Goal: Task Accomplishment & Management: Manage account settings

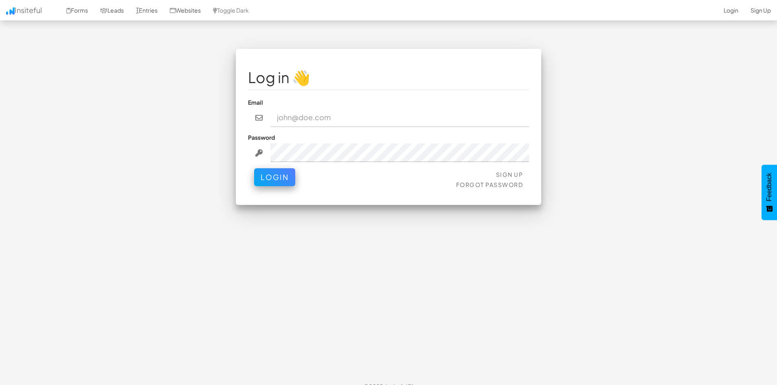
click at [320, 116] on input "email" at bounding box center [399, 117] width 259 height 19
click at [409, 116] on input "email" at bounding box center [399, 117] width 259 height 19
paste input "[PERSON_NAME][EMAIL_ADDRESS][DOMAIN_NAME]"
type input "[PERSON_NAME][EMAIL_ADDRESS][DOMAIN_NAME]"
click at [267, 180] on button "Login" at bounding box center [274, 175] width 41 height 18
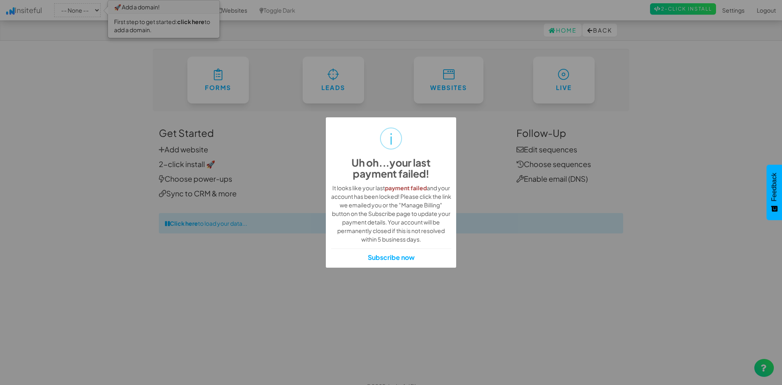
click at [480, 146] on div "i Uh oh...your last payment failed! × It looks like your last payment failed an…" at bounding box center [391, 192] width 782 height 385
click at [561, 256] on div "i Uh oh...your last payment failed! × It looks like your last payment failed an…" at bounding box center [391, 192] width 782 height 385
drag, startPoint x: 440, startPoint y: 166, endPoint x: 574, endPoint y: 35, distance: 187.7
click at [572, 30] on div "i Uh oh...your last payment failed! × It looks like your last payment failed an…" at bounding box center [391, 192] width 782 height 385
click at [397, 255] on link "Subscribe now" at bounding box center [391, 257] width 47 height 9
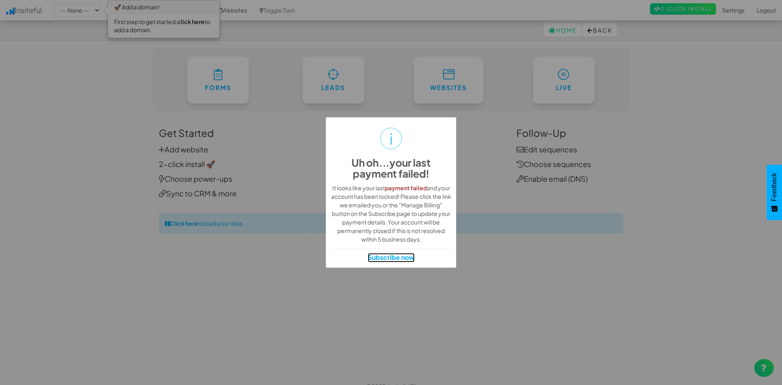
click at [398, 262] on link "Subscribe now" at bounding box center [391, 257] width 47 height 9
click at [347, 64] on div "i Uh oh...your last payment failed! × It looks like your last payment failed an…" at bounding box center [391, 192] width 782 height 385
click at [388, 259] on link "Subscribe now" at bounding box center [391, 257] width 47 height 9
click at [401, 258] on link "Subscribe now" at bounding box center [391, 257] width 47 height 9
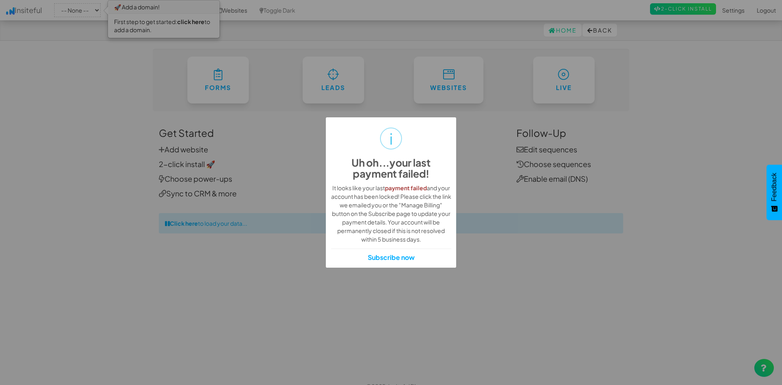
click at [592, 60] on div "i Uh oh...your last payment failed! × It looks like your last payment failed an…" at bounding box center [391, 192] width 782 height 385
click at [697, 11] on div "i Uh oh...your last payment failed! × It looks like your last payment failed an…" at bounding box center [391, 192] width 782 height 385
click at [270, 44] on div "i Uh oh...your last payment failed! × It looks like your last payment failed an…" at bounding box center [391, 192] width 782 height 385
